Goal: Use online tool/utility

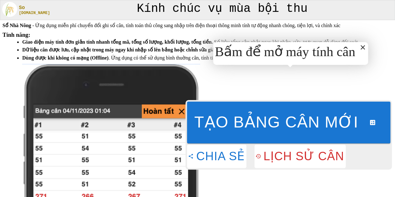
click at [330, 50] on div "Bấm để mở máy tính cân" at bounding box center [285, 52] width 140 height 16
click at [305, 126] on button "Tạo bảng cân mới" at bounding box center [288, 123] width 203 height 42
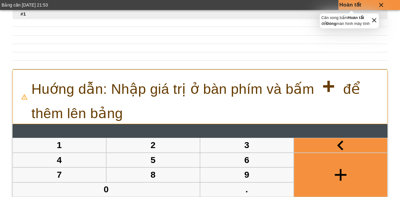
type input "*"
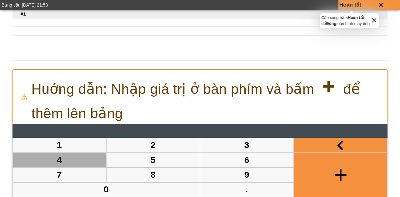
click at [68, 157] on button "4" at bounding box center [59, 160] width 93 height 14
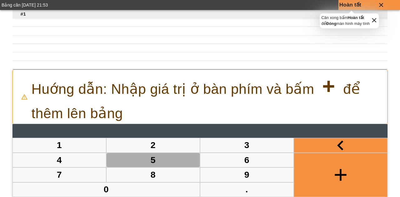
click at [160, 159] on button "5" at bounding box center [153, 160] width 93 height 14
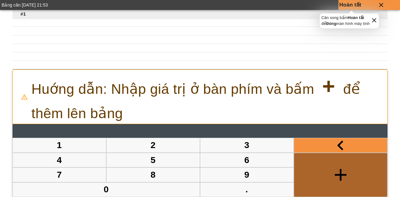
click at [325, 174] on button "button" at bounding box center [340, 175] width 93 height 44
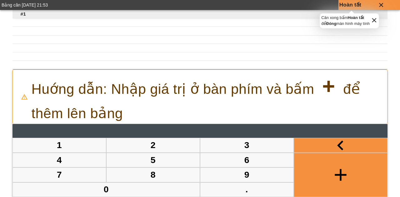
click at [133, 22] on p "grid" at bounding box center [212, 22] width 400 height 8
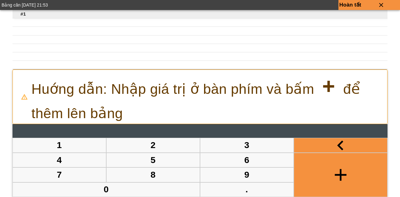
click at [323, 87] on strong "+" at bounding box center [328, 86] width 21 height 25
